Goal: Task Accomplishment & Management: Use online tool/utility

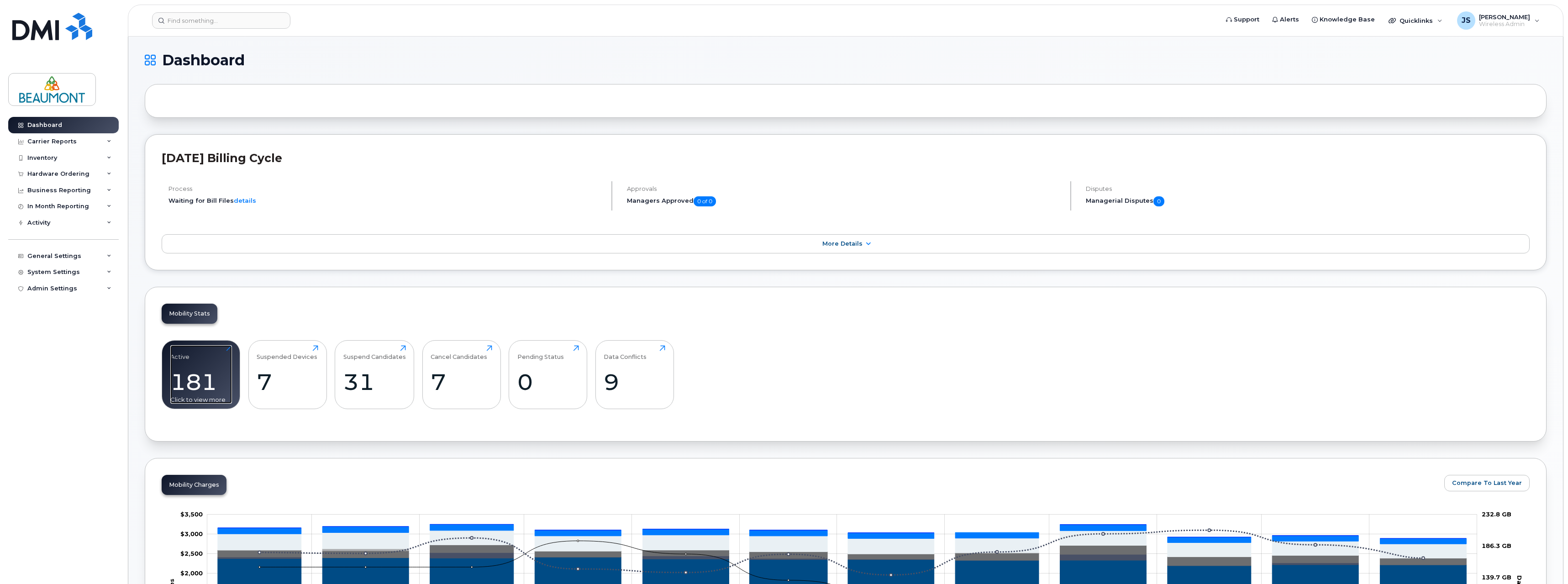
click at [177, 378] on div "181" at bounding box center [201, 382] width 62 height 27
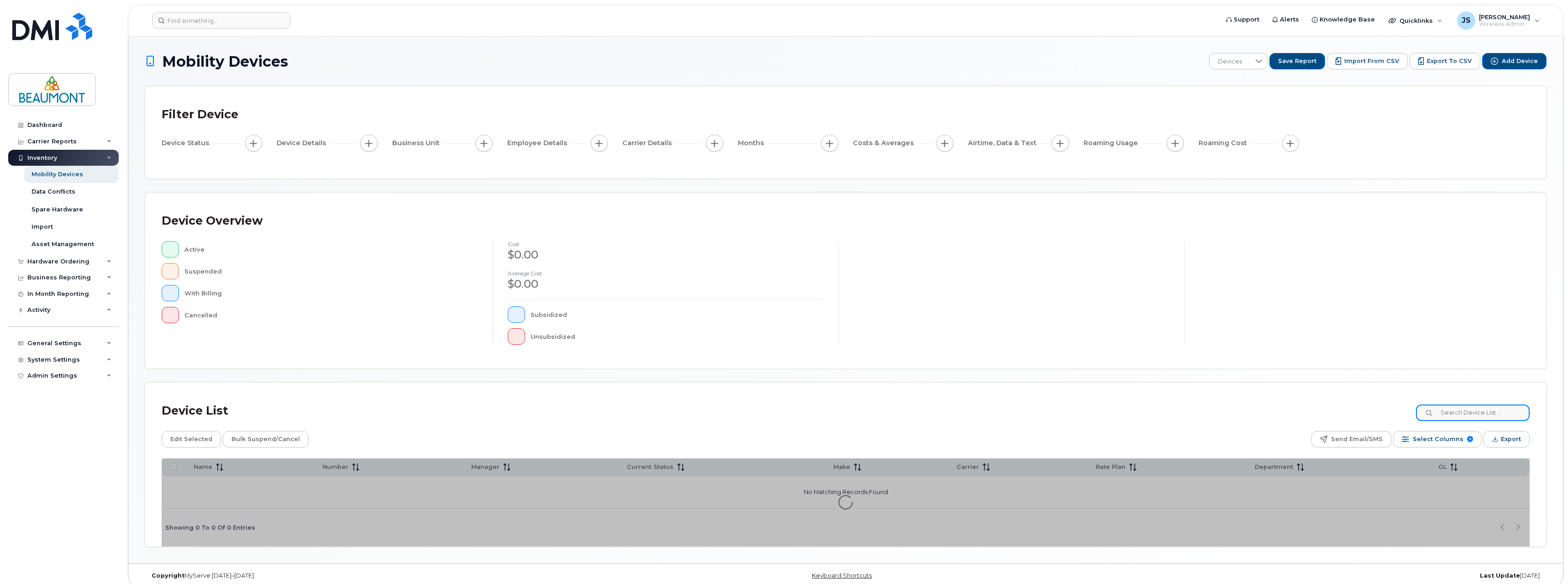
click at [1470, 415] on input at bounding box center [1472, 412] width 113 height 16
paste input "[PHONE_NUMBER]"
type input "[PHONE_NUMBER]"
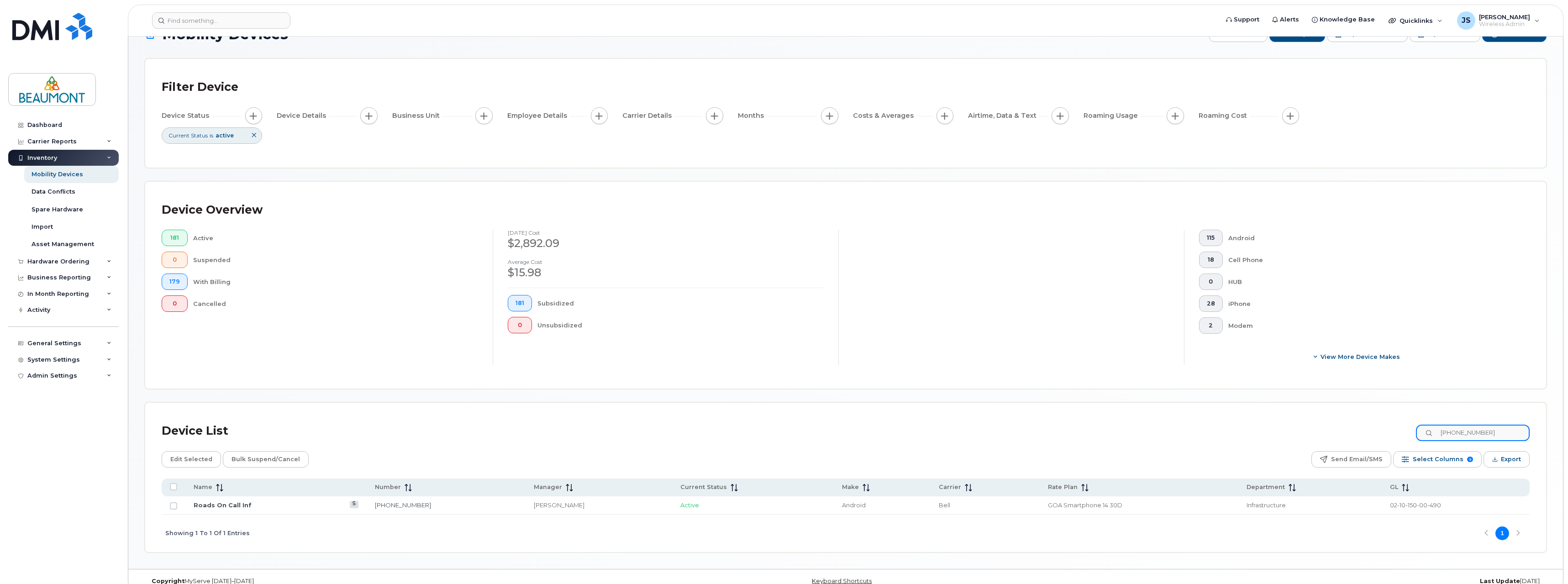
scroll to position [41, 0]
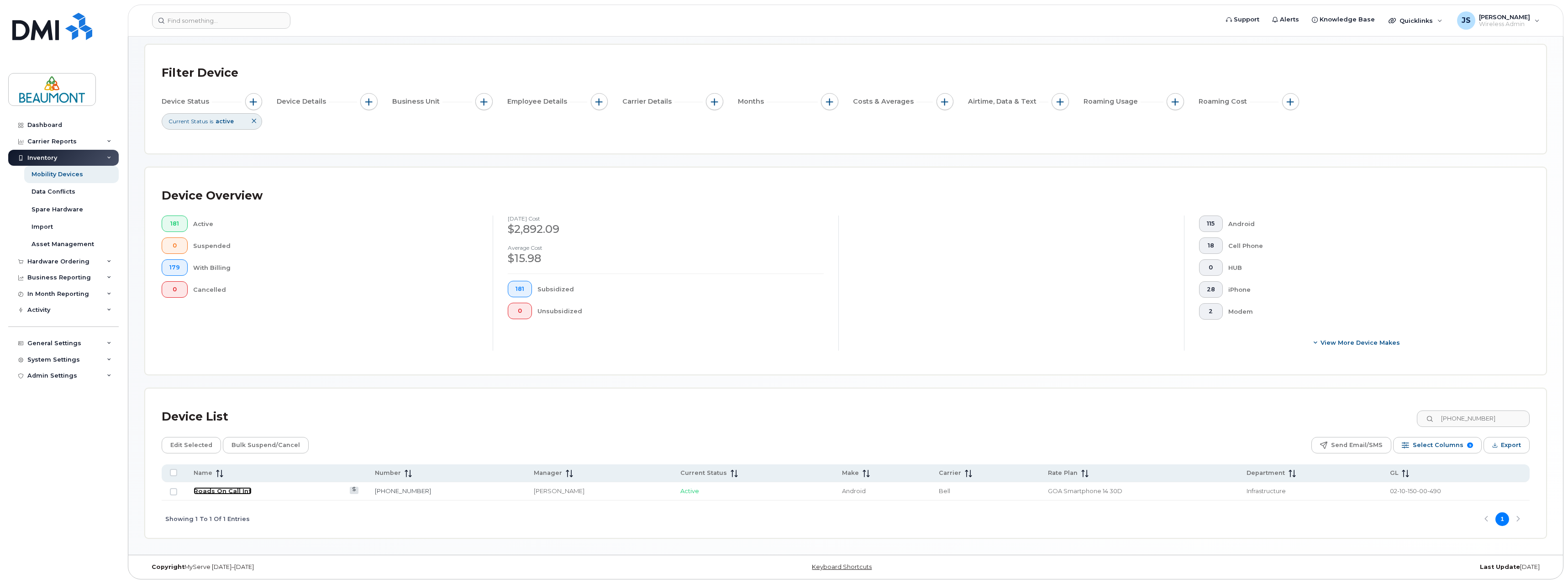
click at [232, 491] on link "Roads On Call Inf" at bounding box center [223, 491] width 58 height 7
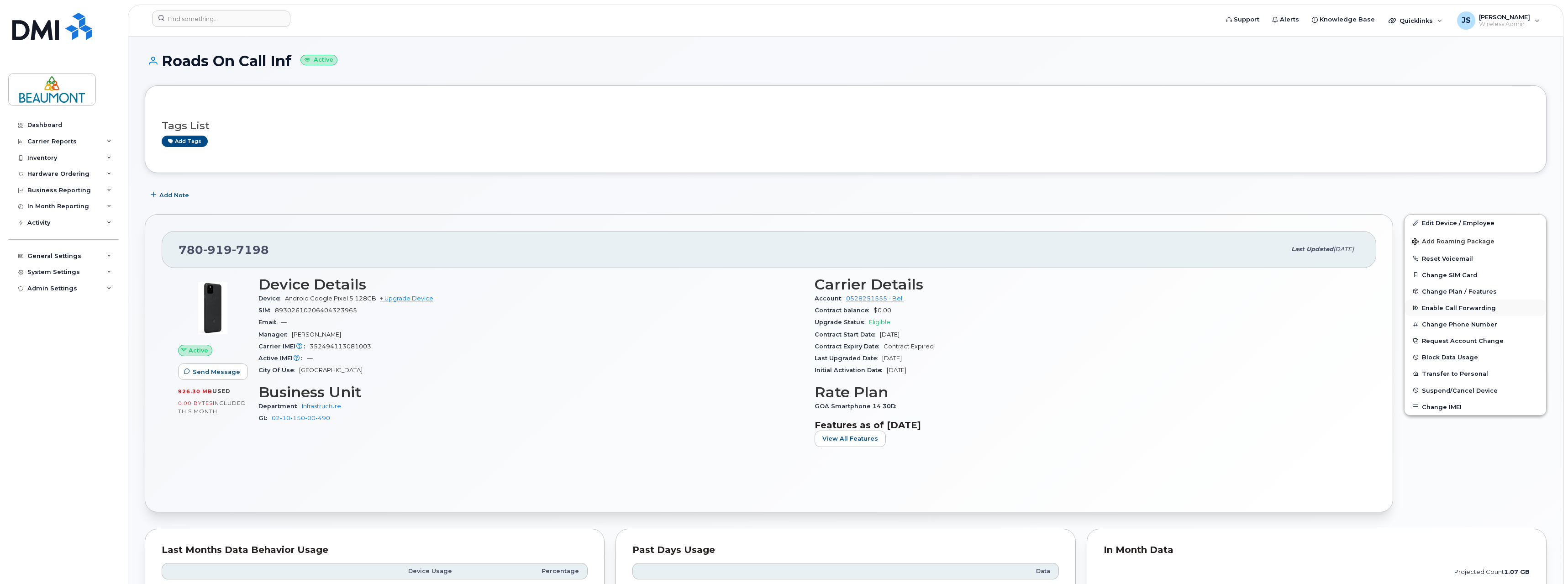
click at [1444, 305] on span "Enable Call Forwarding" at bounding box center [1458, 307] width 74 height 7
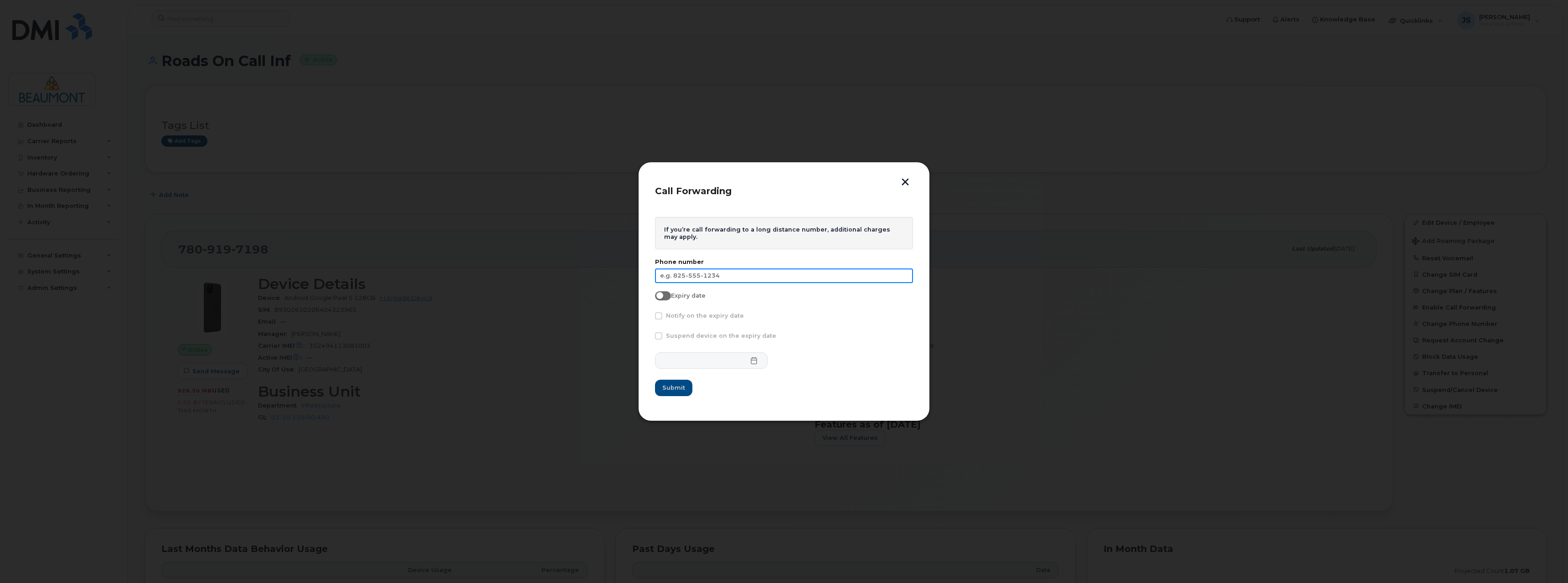
click at [731, 277] on input "text" at bounding box center [784, 276] width 258 height 15
click at [900, 181] on button "button" at bounding box center [905, 183] width 13 height 10
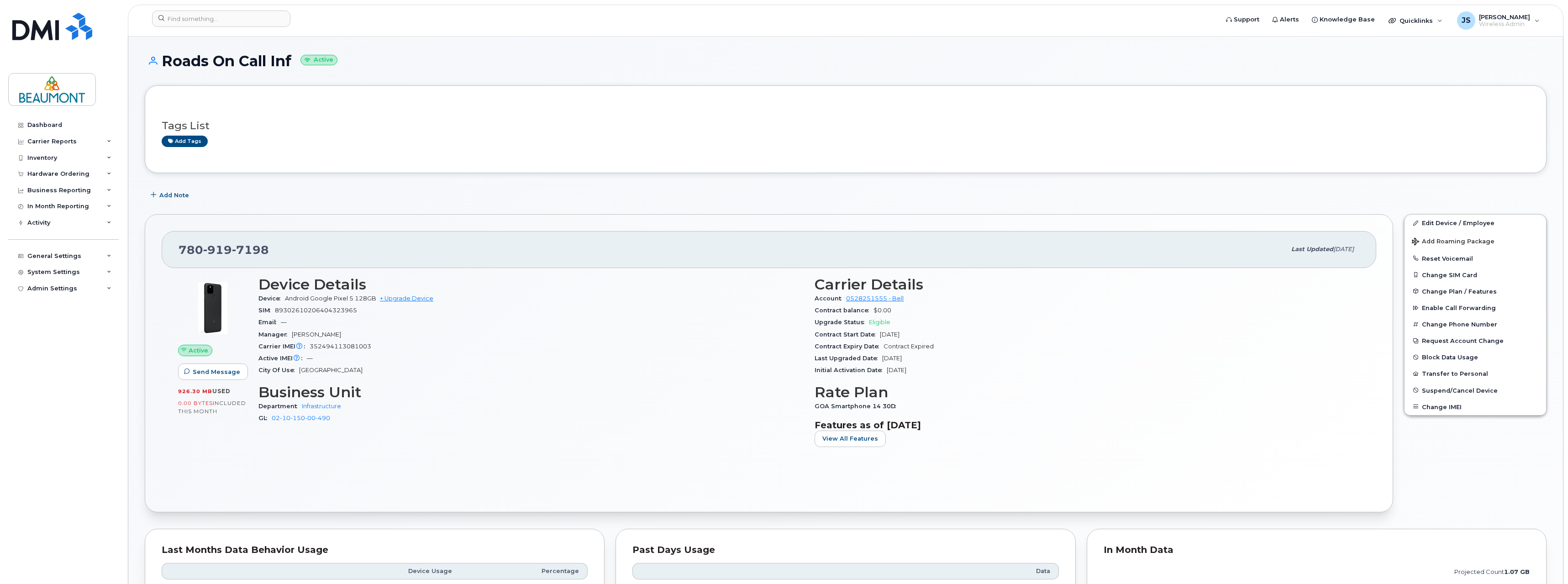
click at [611, 203] on div "Add Note" at bounding box center [845, 194] width 1402 height 16
